Goal: Navigation & Orientation: Go to known website

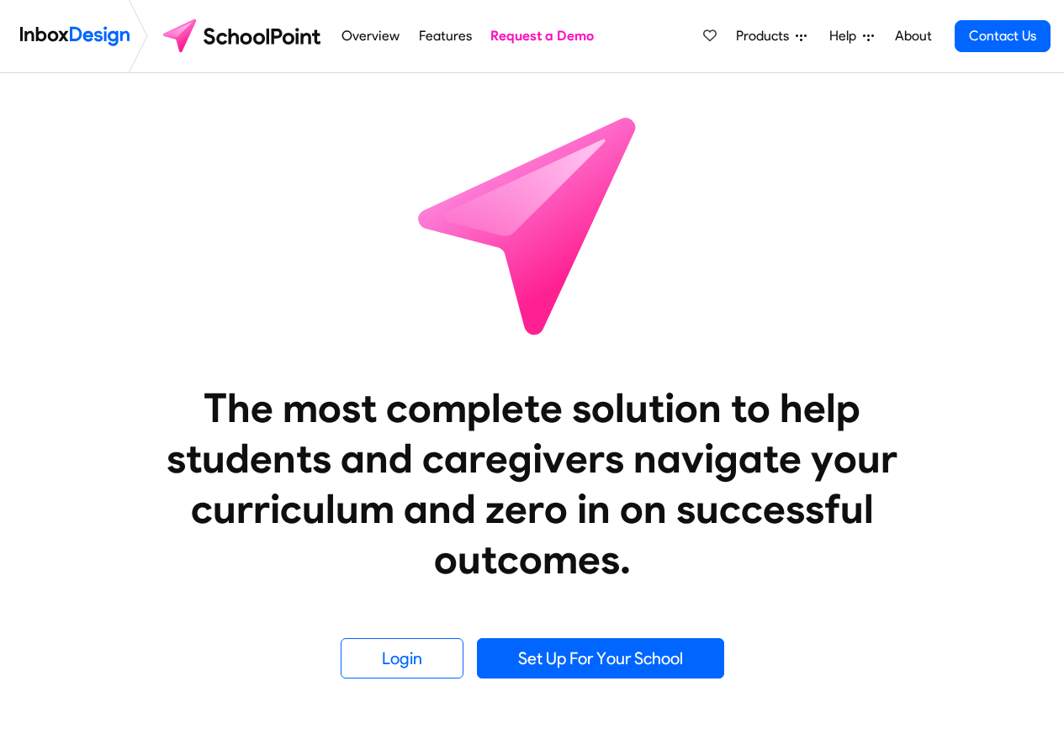
scroll to position [606, 0]
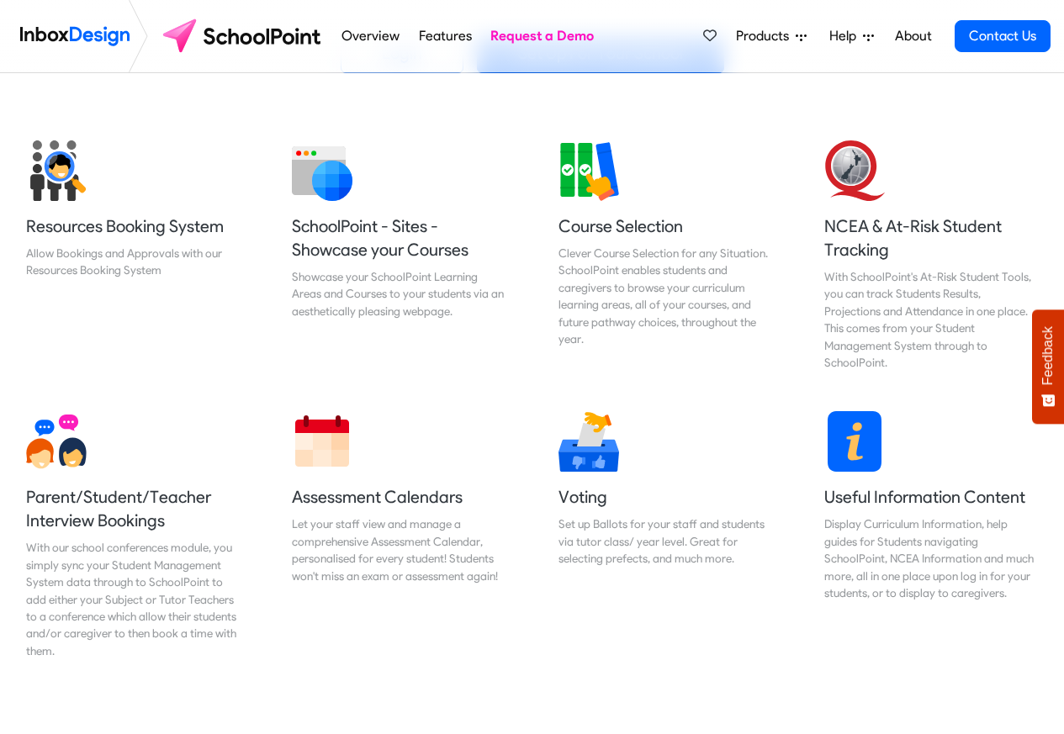
click at [817, 3] on div "Products Mobile APP Pricing Free Webinars & Training Browse all Features Login …" at bounding box center [873, 36] width 355 height 72
click at [809, 7] on div "Products Mobile APP Pricing Free Webinars & Training Browse all Features Login …" at bounding box center [873, 36] width 355 height 72
